Goal: Check status: Check status

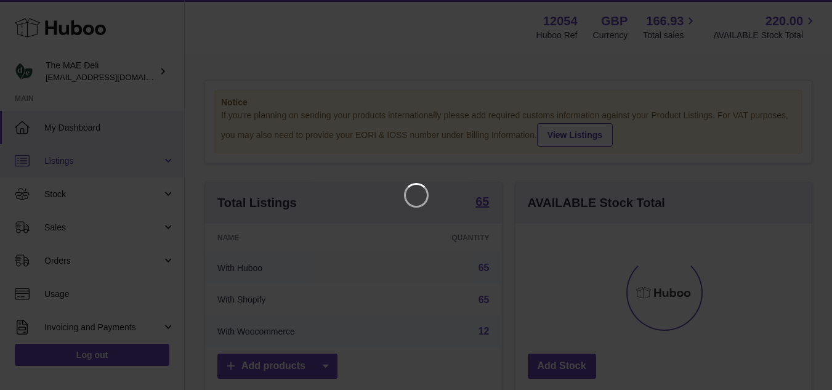
scroll to position [192, 301]
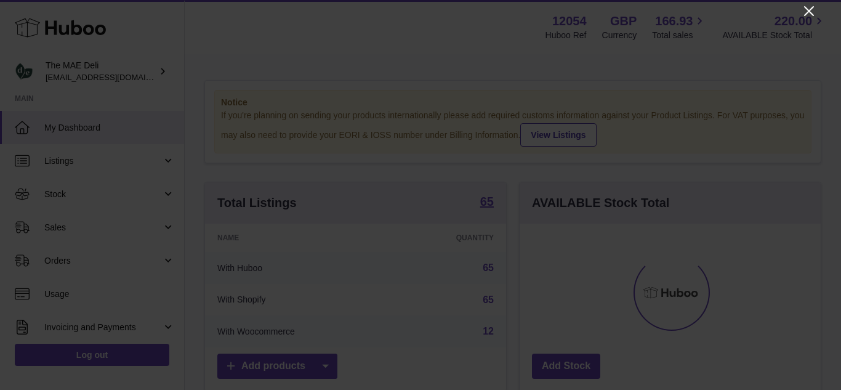
click at [812, 13] on icon "Close" at bounding box center [810, 11] width 10 height 10
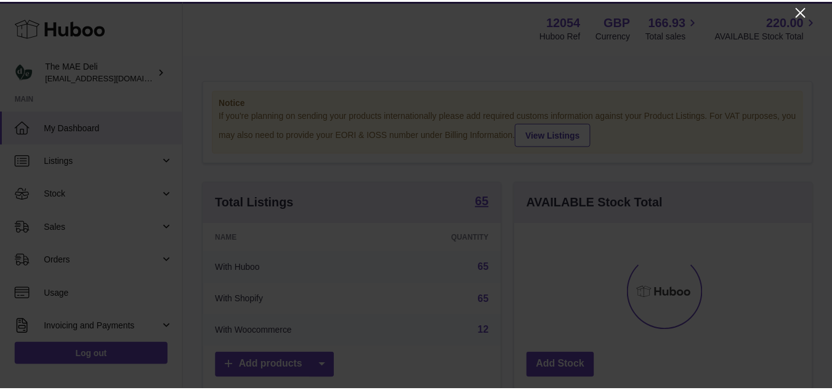
scroll to position [615829, 615725]
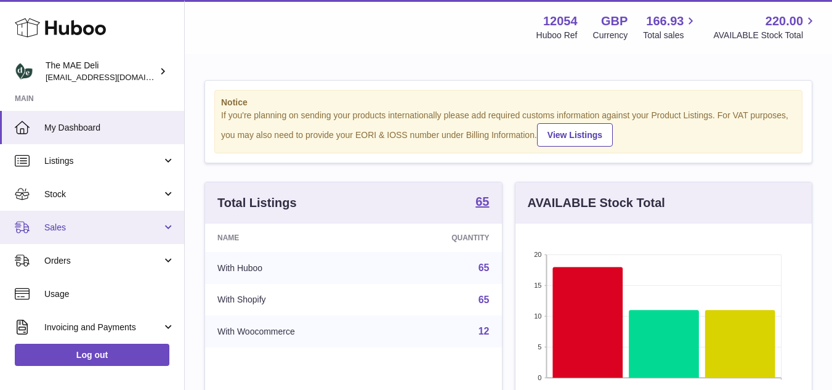
click at [51, 229] on span "Sales" at bounding box center [103, 228] width 118 height 12
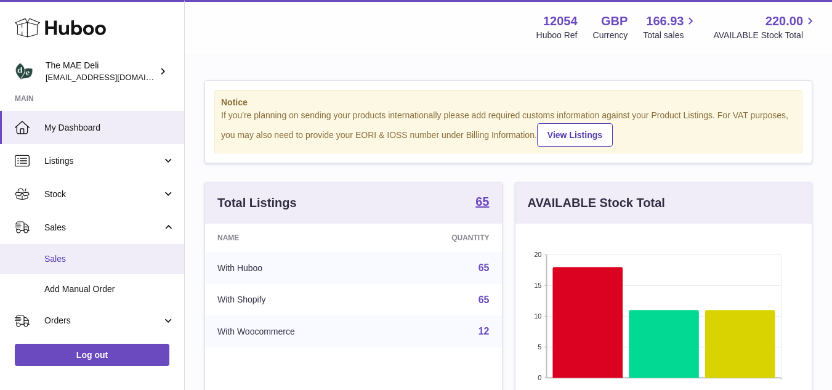
click at [57, 262] on span "Sales" at bounding box center [109, 259] width 131 height 12
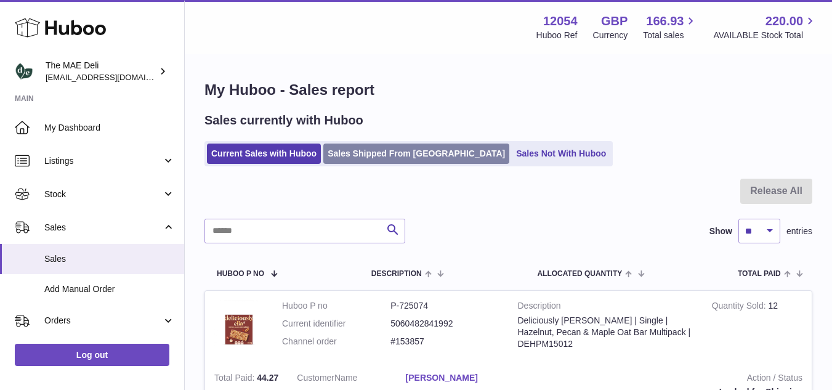
click at [363, 152] on link "Sales Shipped From [GEOGRAPHIC_DATA]" at bounding box center [416, 154] width 186 height 20
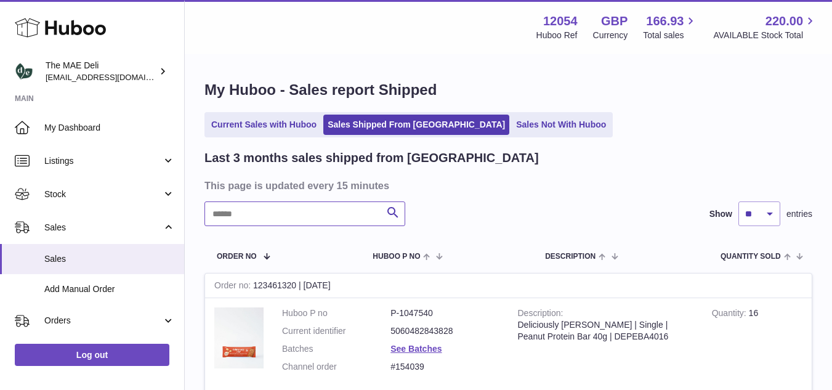
click at [223, 211] on input "text" at bounding box center [305, 213] width 201 height 25
click at [214, 220] on input "text" at bounding box center [305, 213] width 201 height 25
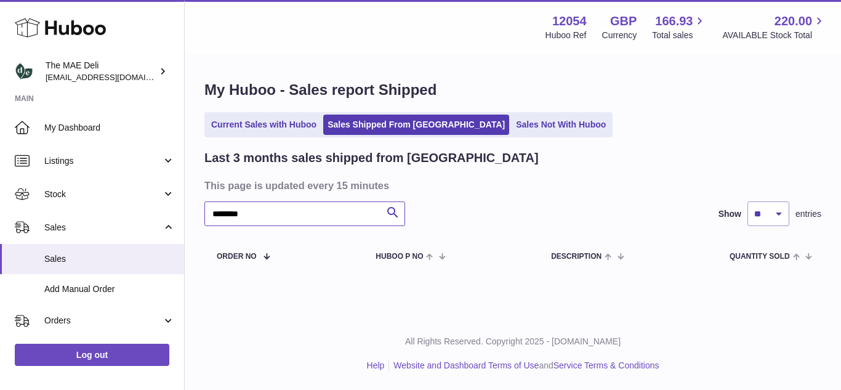
click at [229, 217] on input "********" at bounding box center [305, 213] width 201 height 25
click at [237, 214] on input "********" at bounding box center [305, 213] width 201 height 25
click at [528, 223] on div "******** Search Show ** ** ** entries" at bounding box center [513, 213] width 617 height 25
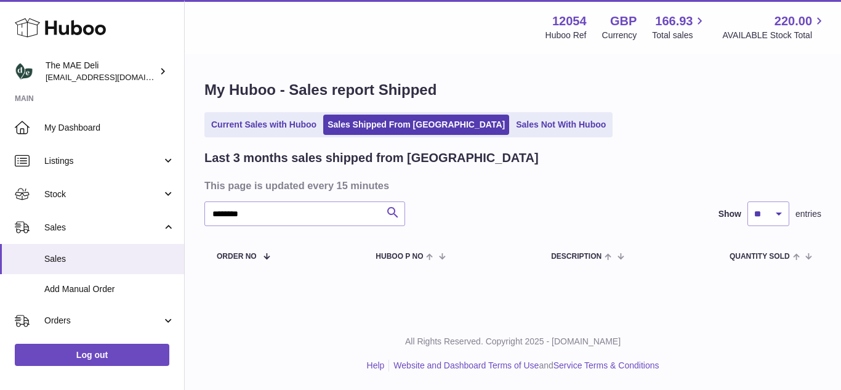
click at [403, 209] on button "Search" at bounding box center [393, 213] width 25 height 25
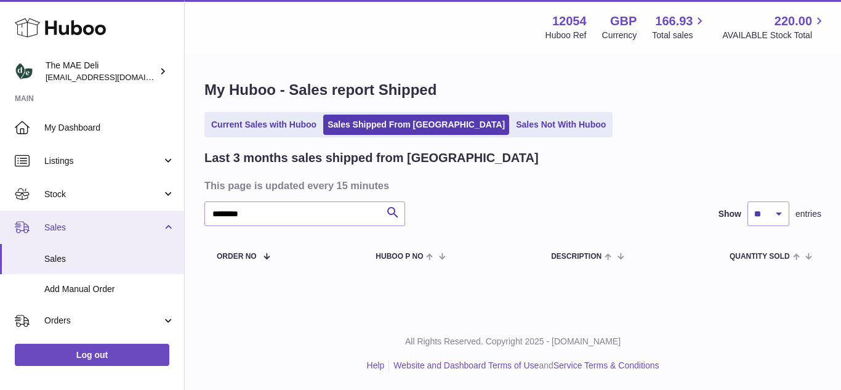
click at [100, 225] on span "Sales" at bounding box center [103, 228] width 118 height 12
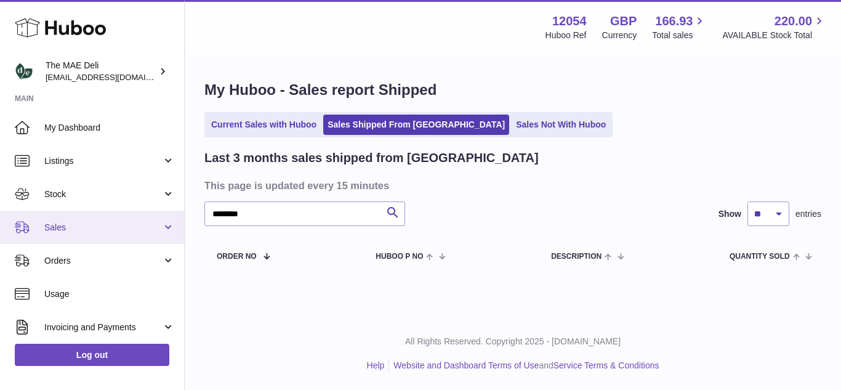
click at [87, 225] on span "Sales" at bounding box center [103, 228] width 118 height 12
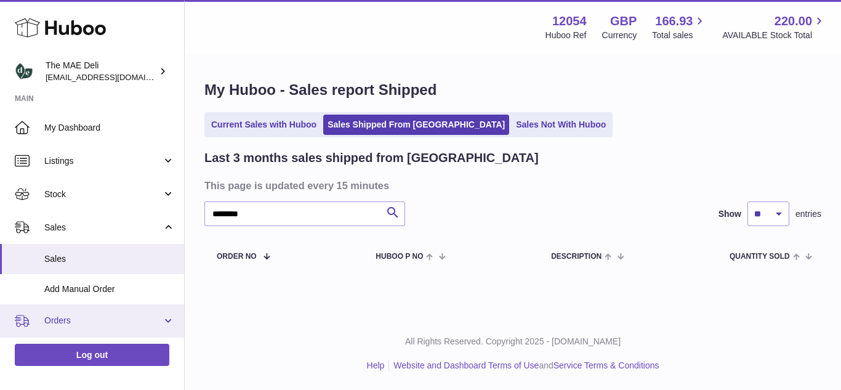
click at [62, 317] on span "Orders" at bounding box center [103, 321] width 118 height 12
click at [51, 321] on span "Orders" at bounding box center [103, 321] width 118 height 12
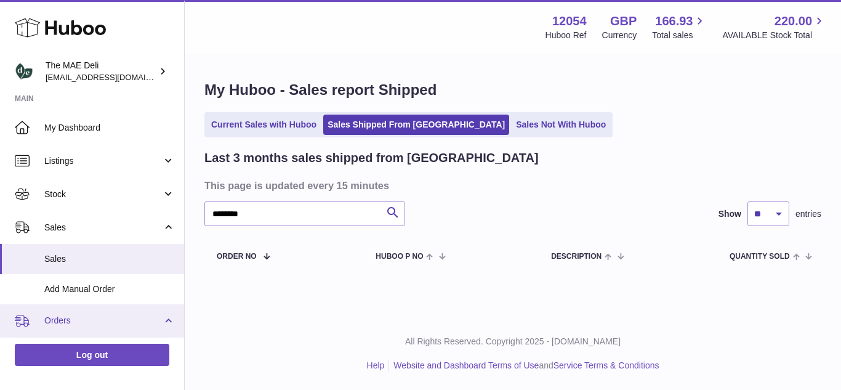
click at [51, 321] on span "Orders" at bounding box center [103, 321] width 118 height 12
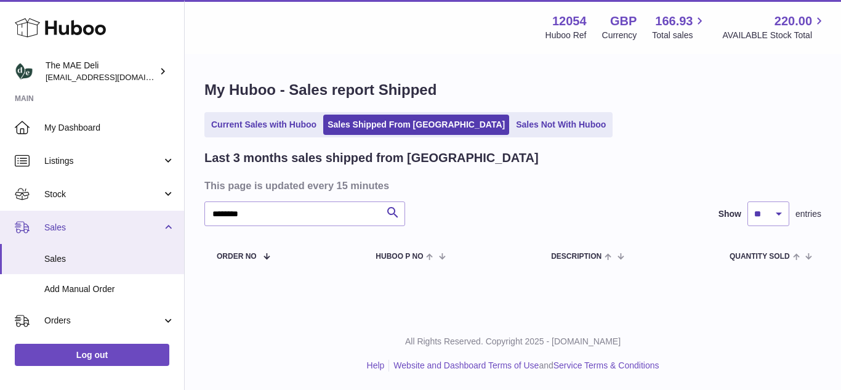
click at [59, 223] on span "Sales" at bounding box center [103, 228] width 118 height 12
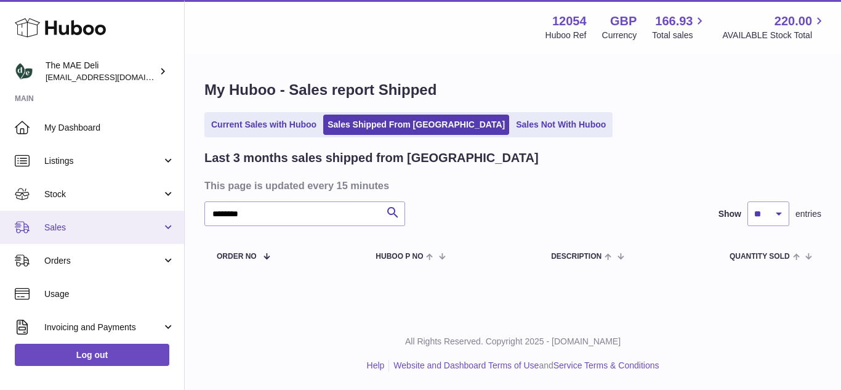
click at [59, 223] on span "Sales" at bounding box center [103, 228] width 118 height 12
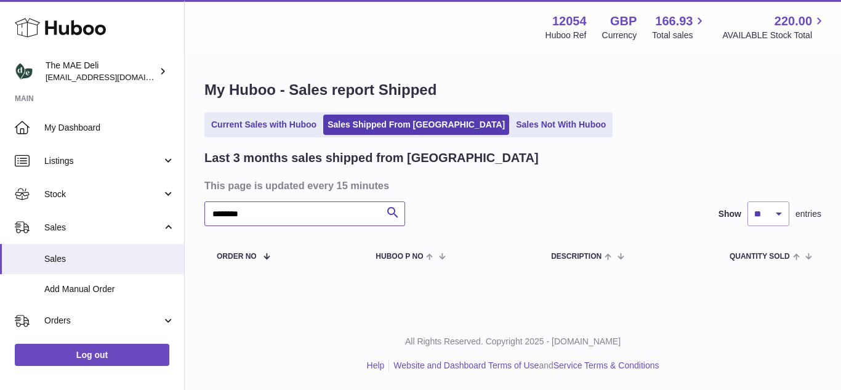
click at [236, 214] on input "********" at bounding box center [305, 213] width 201 height 25
paste input "text"
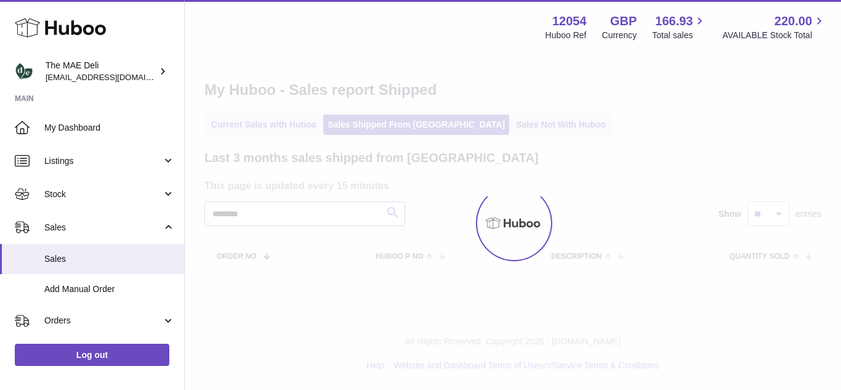
type input "*******"
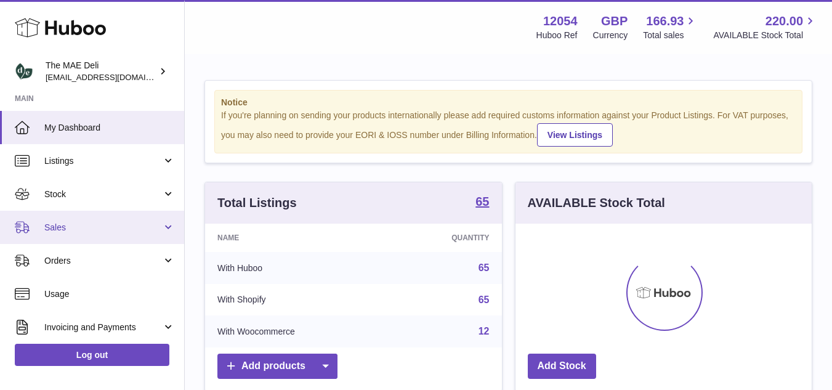
scroll to position [192, 296]
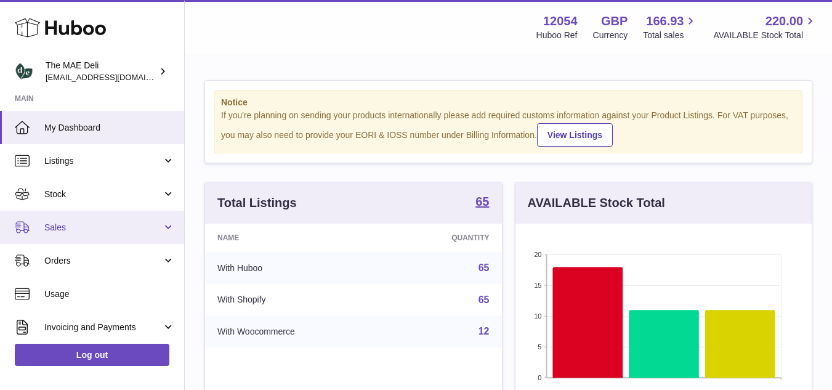
click at [39, 222] on link "Sales" at bounding box center [92, 227] width 184 height 33
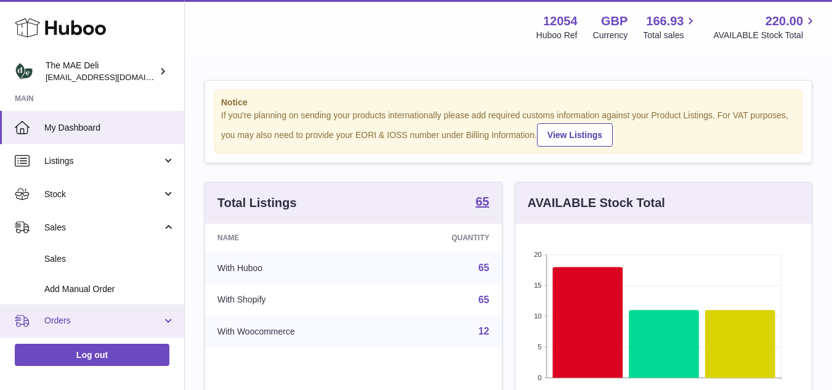
click at [52, 318] on span "Orders" at bounding box center [103, 321] width 118 height 12
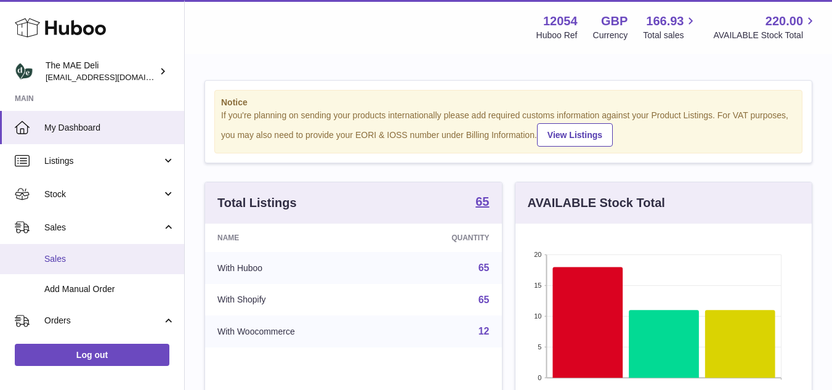
click at [61, 259] on span "Sales" at bounding box center [109, 259] width 131 height 12
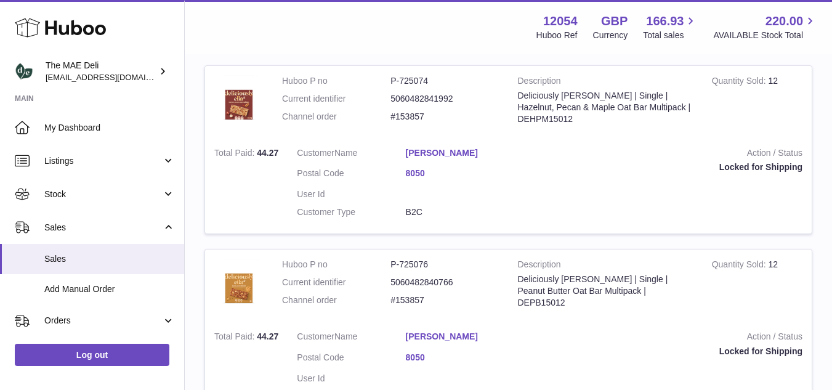
scroll to position [246, 0]
